Goal: Navigation & Orientation: Find specific page/section

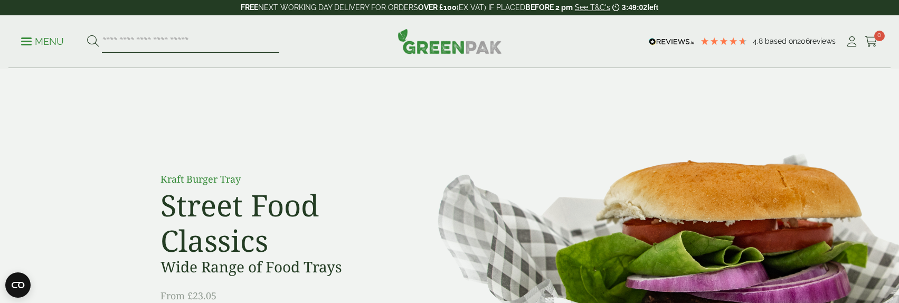
click at [140, 39] on input "search" at bounding box center [190, 42] width 177 height 22
click at [36, 47] on p "Menu" at bounding box center [42, 41] width 43 height 13
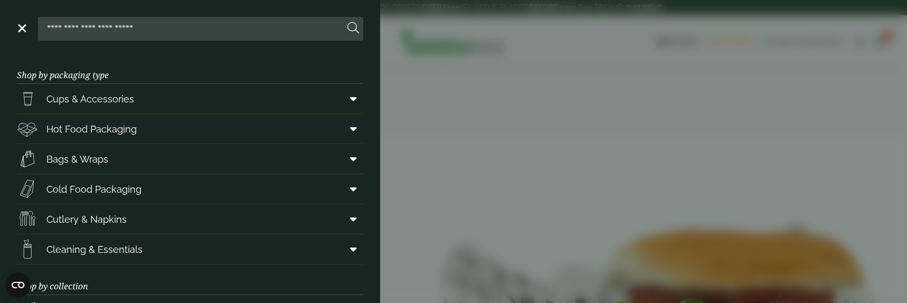
click at [45, 32] on aside "Close Shop by packaging type Cups & Accessories Hot Drink Paper Cups Smoothie C…" at bounding box center [453, 151] width 907 height 303
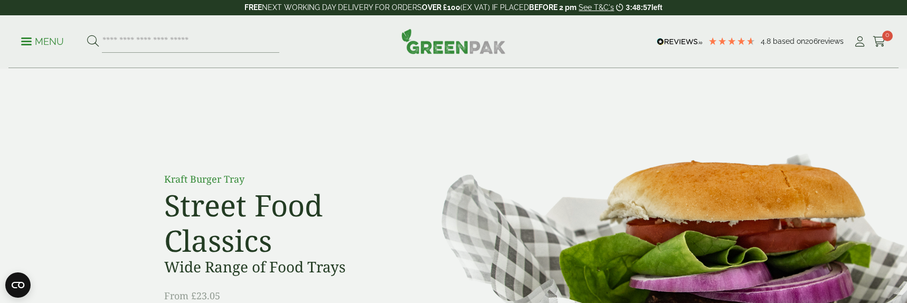
click at [45, 46] on p "Menu" at bounding box center [42, 41] width 43 height 13
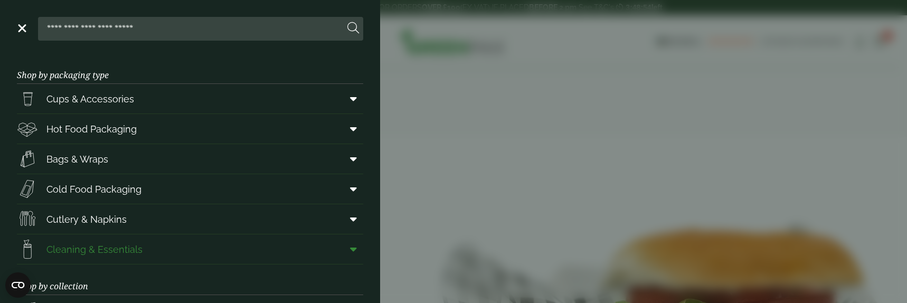
click at [342, 250] on span at bounding box center [352, 249] width 24 height 20
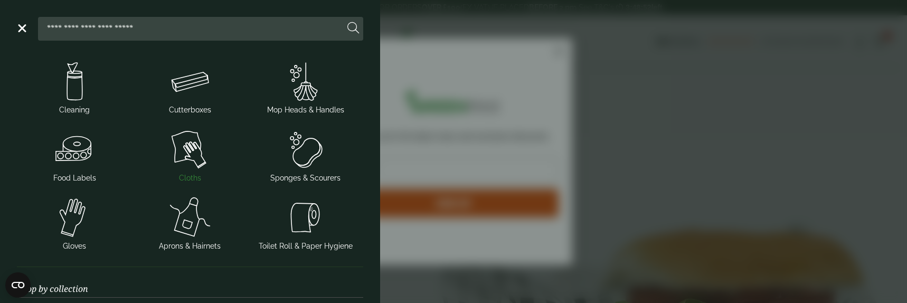
scroll to position [211, 0]
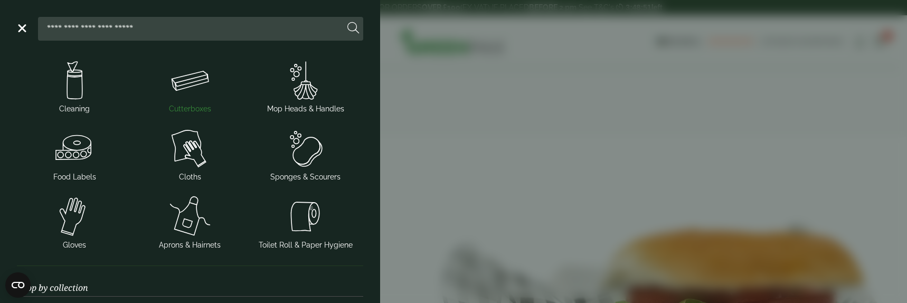
click at [194, 98] on img at bounding box center [190, 80] width 107 height 42
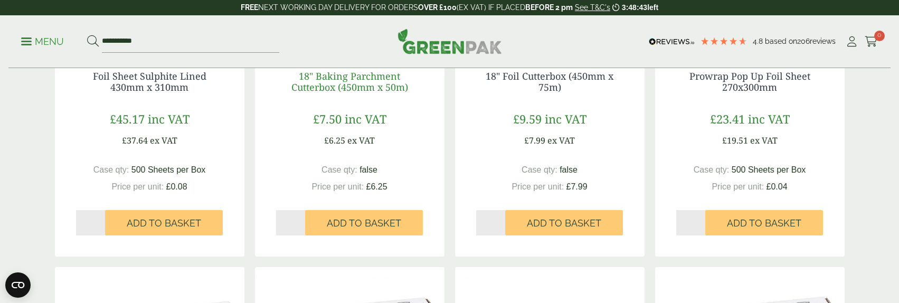
scroll to position [528, 0]
